Goal: Navigation & Orientation: Find specific page/section

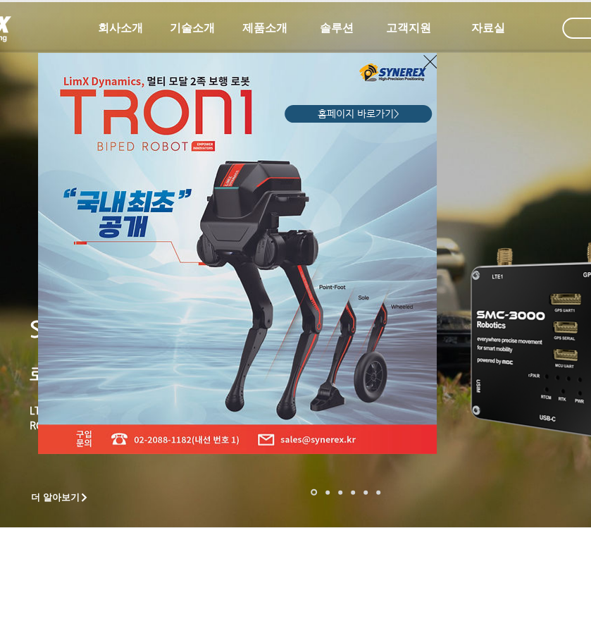
click at [430, 58] on icon "사이트로 돌아가기" at bounding box center [429, 62] width 13 height 18
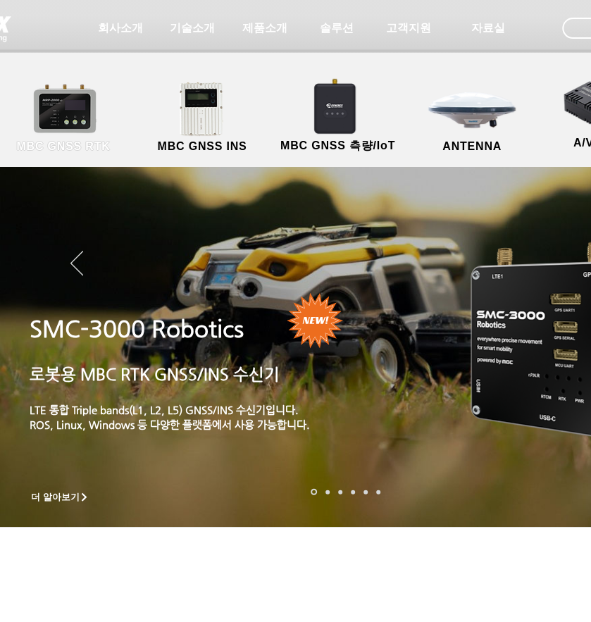
click at [85, 108] on link "MBC GNSS RTK" at bounding box center [63, 118] width 127 height 74
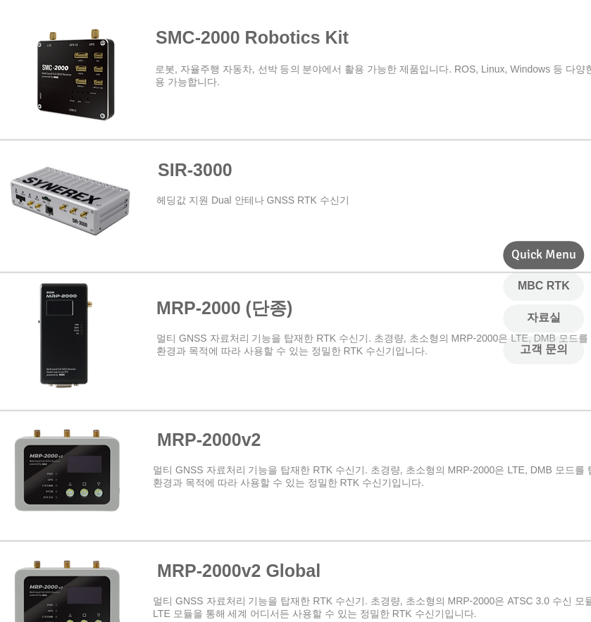
scroll to position [792, 0]
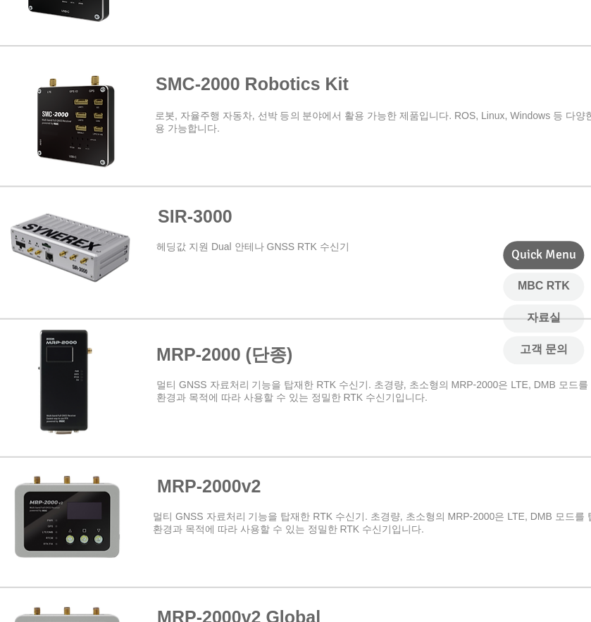
click at [104, 255] on span at bounding box center [345, 253] width 690 height 128
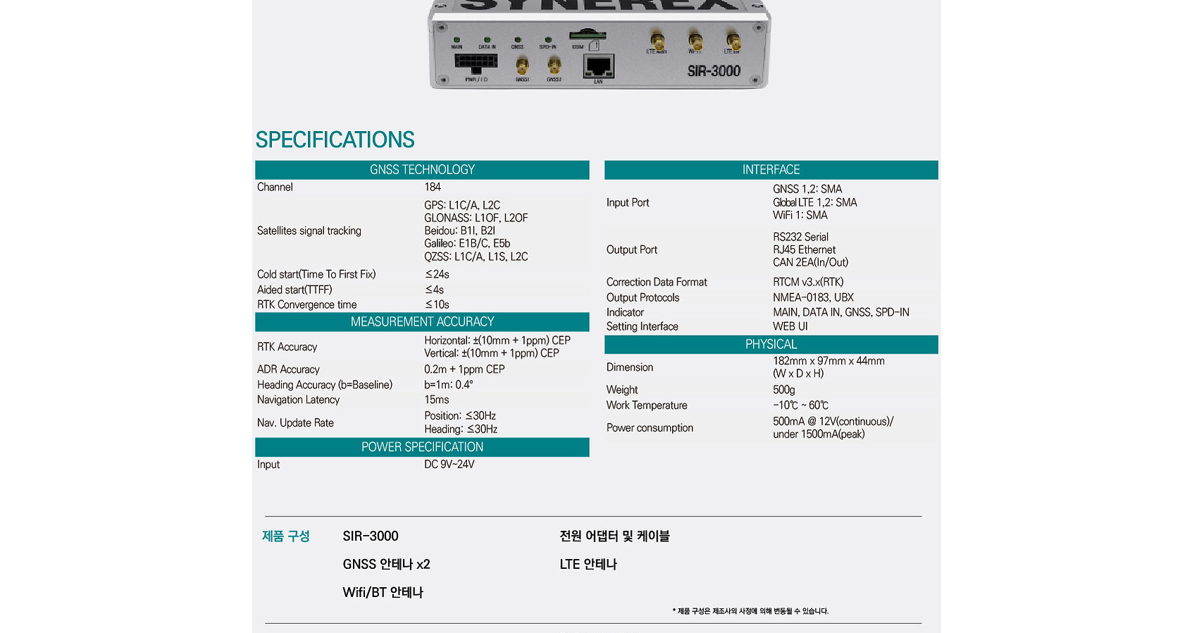
scroll to position [4104, 0]
